Goal: Communication & Community: Answer question/provide support

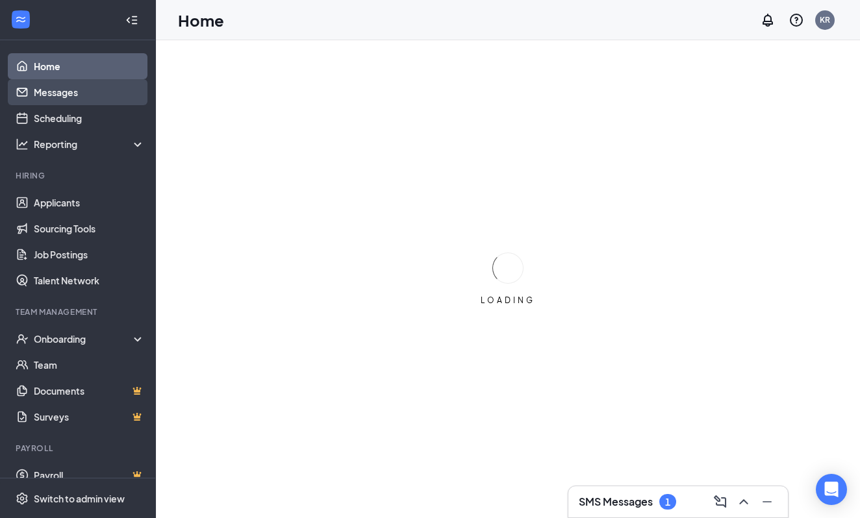
click at [100, 96] on link "Messages" at bounding box center [89, 92] width 111 height 26
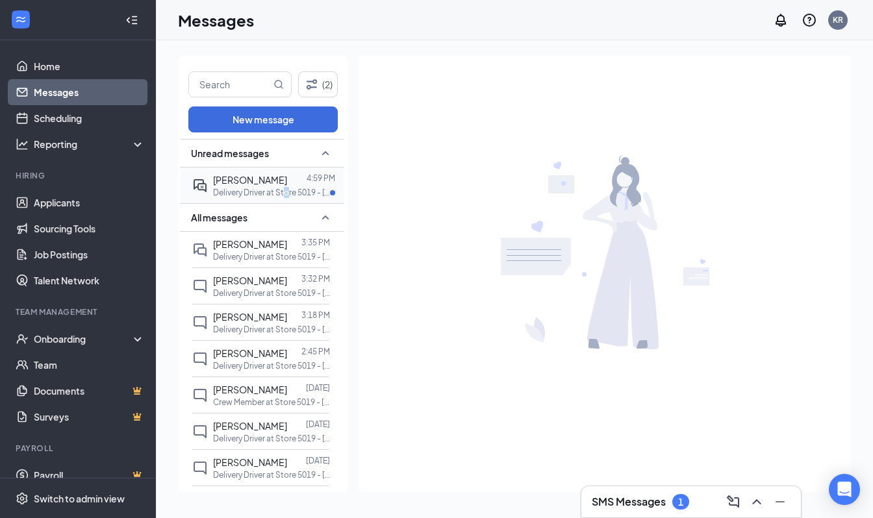
drag, startPoint x: 286, startPoint y: 187, endPoint x: 284, endPoint y: 196, distance: 9.5
click at [284, 196] on p "Delivery Driver at Store 5019 - [US_STATE]" at bounding box center [271, 192] width 117 height 11
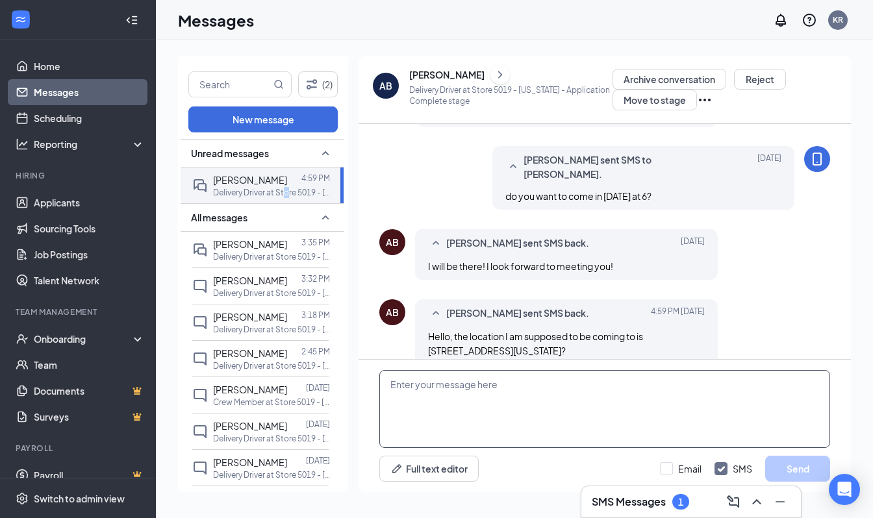
scroll to position [515, 0]
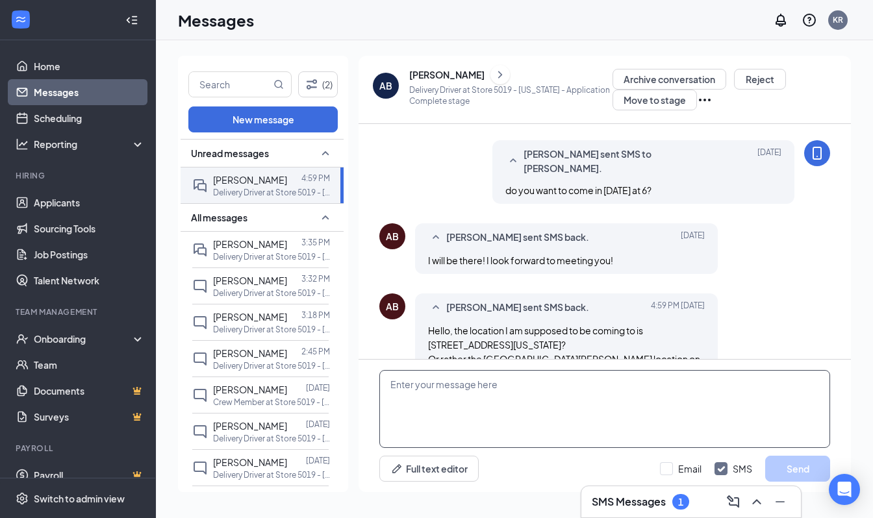
click at [557, 430] on textarea at bounding box center [604, 409] width 451 height 78
drag, startPoint x: 414, startPoint y: 382, endPoint x: 565, endPoint y: 3, distance: 408.2
click at [565, 3] on div "Messages KR" at bounding box center [514, 20] width 717 height 40
type textarea "[US_STATE]"
click at [769, 464] on button "Send" at bounding box center [797, 469] width 65 height 26
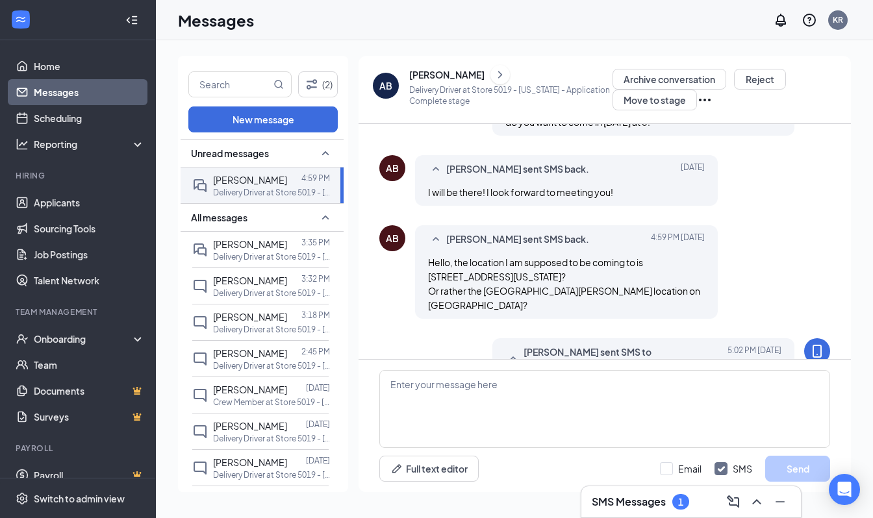
scroll to position [585, 0]
